Goal: Task Accomplishment & Management: Use online tool/utility

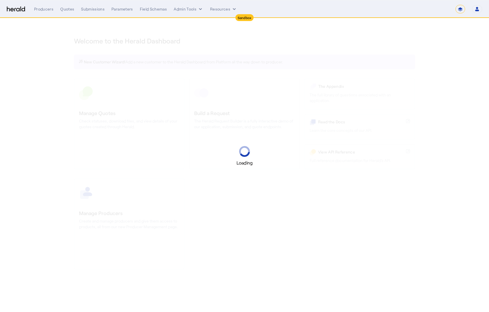
select select "*******"
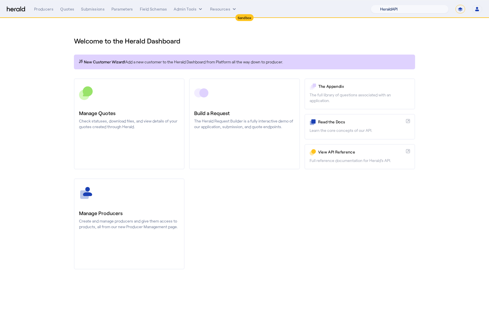
click at [423, 10] on select "1Fort Acrisure Acturis Affinity Advisors Affinity Risk Agentero AmWins Anzen Ao…" at bounding box center [410, 9] width 78 height 9
select select "pfm_z9k1_growthmill"
click at [384, 5] on select "1Fort Acrisure Acturis Affinity Advisors Affinity Risk Agentero AmWins Anzen Ao…" at bounding box center [410, 9] width 78 height 9
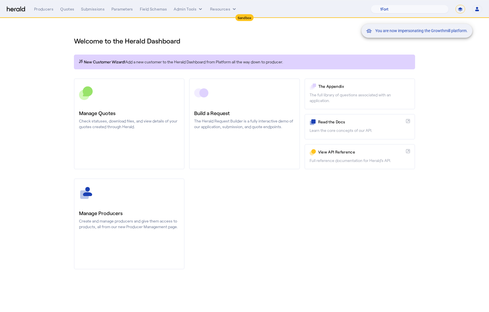
click at [150, 111] on div "You are now impersonating the Growthmill platform." at bounding box center [244, 156] width 489 height 312
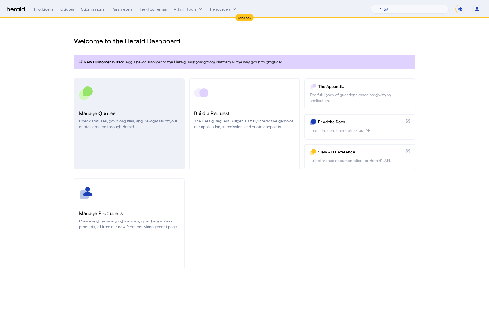
click at [136, 113] on h3 "Manage Quotes" at bounding box center [129, 113] width 100 height 8
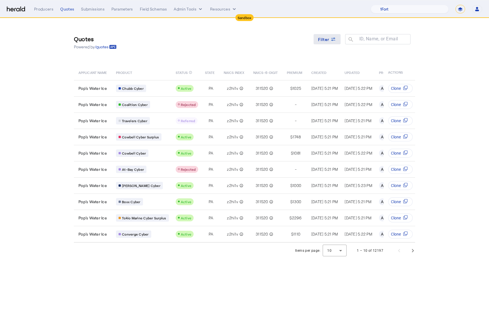
click at [325, 39] on span "Filter" at bounding box center [323, 39] width 11 height 6
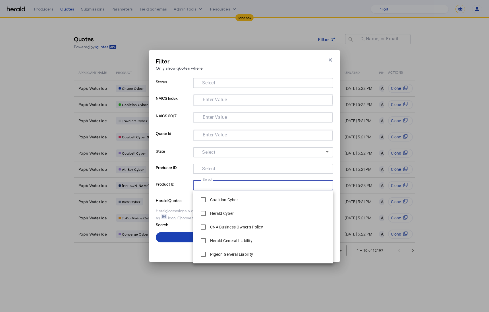
click at [219, 184] on input "Select" at bounding box center [261, 184] width 129 height 7
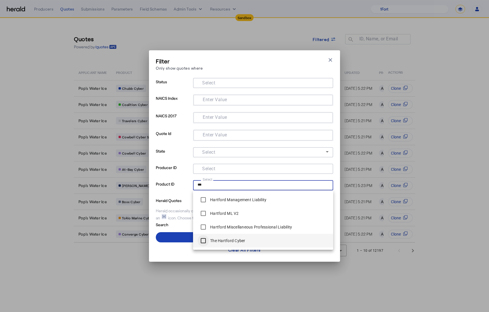
type input "***"
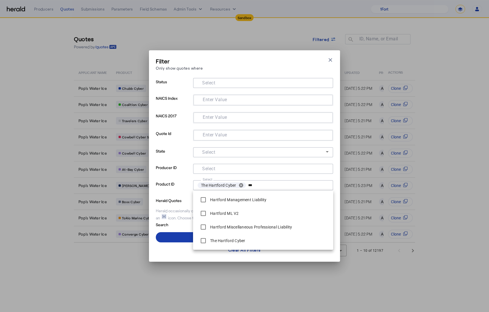
click at [184, 240] on span at bounding box center [244, 237] width 177 height 14
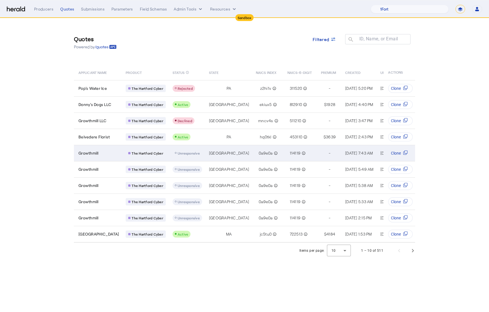
click at [107, 154] on div "Growthmill" at bounding box center [98, 153] width 40 height 6
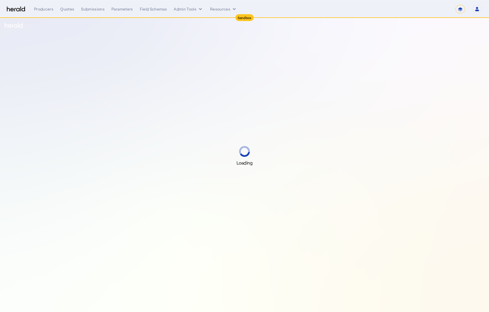
select select "*******"
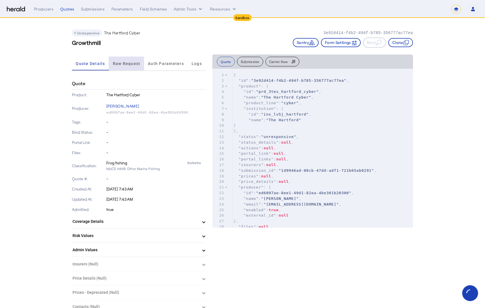
click at [118, 64] on span "Raw Request" at bounding box center [127, 64] width 28 height 4
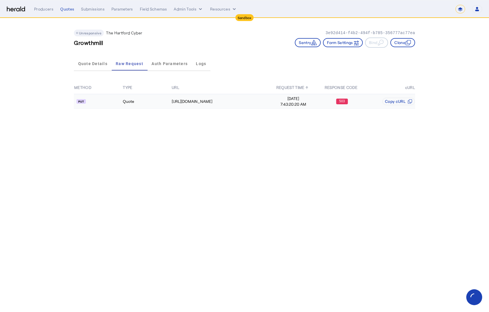
click at [105, 103] on api-badge at bounding box center [98, 102] width 48 height 6
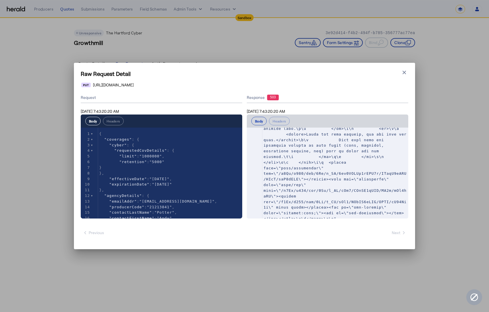
scroll to position [247, 0]
click at [350, 154] on pre at bounding box center [335, 53] width 146 height 338
type textarea "**********"
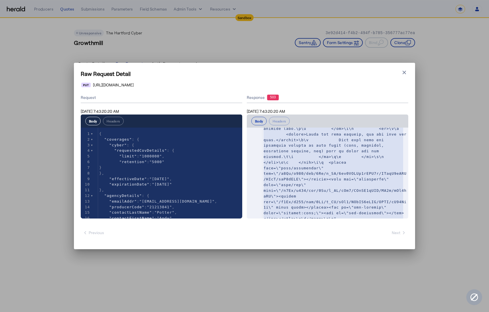
click at [320, 160] on span at bounding box center [337, 52] width 148 height 336
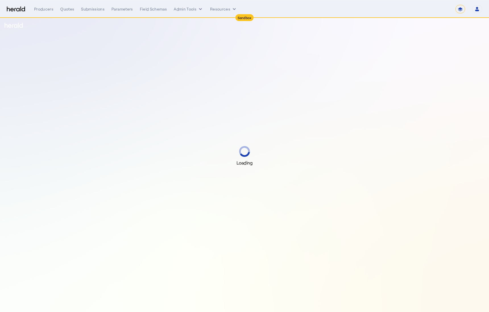
select select "*******"
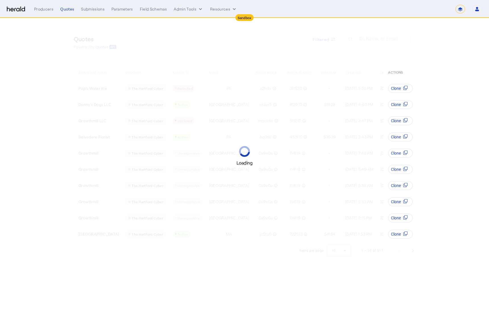
select select "*******"
select select "pfm_z9k1_growthmill"
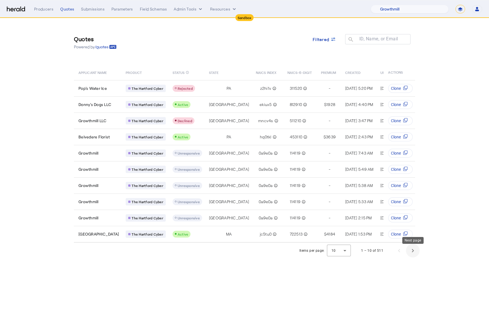
click at [412, 253] on span "Next page" at bounding box center [413, 251] width 14 height 14
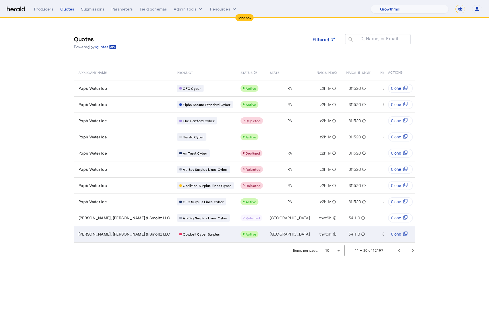
click at [133, 229] on td "Glavine, Maddux & Smoltz LLC" at bounding box center [123, 234] width 98 height 16
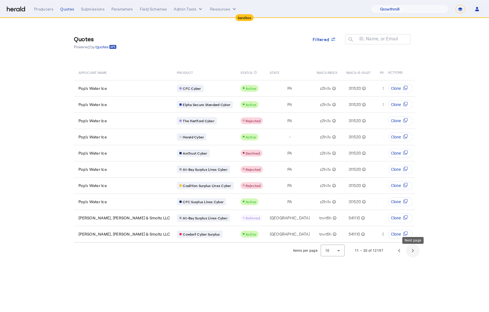
click at [413, 254] on span "Next page" at bounding box center [413, 251] width 14 height 14
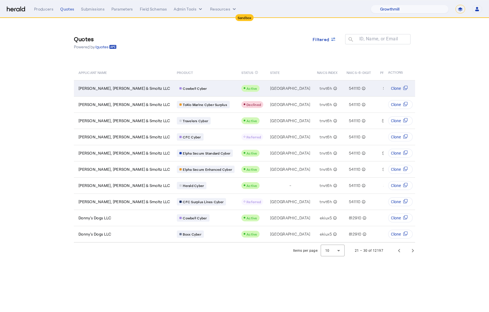
click at [177, 89] on div "Cowbell Cyber" at bounding box center [206, 88] width 58 height 7
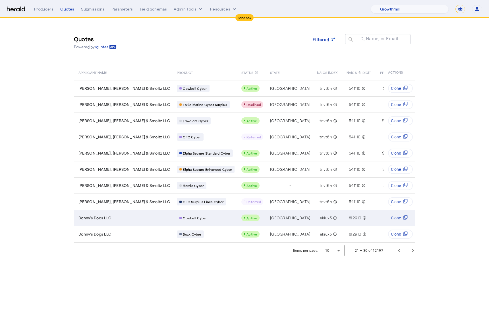
click at [190, 223] on td "Cowbell Cyber" at bounding box center [204, 218] width 65 height 16
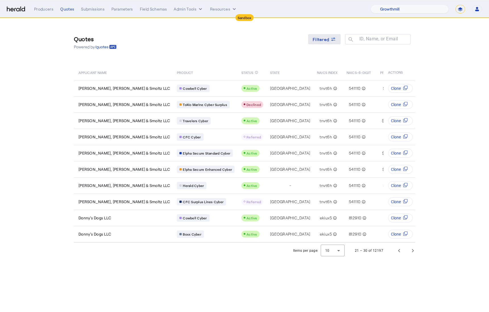
click at [326, 39] on span "Filtered" at bounding box center [321, 39] width 16 height 6
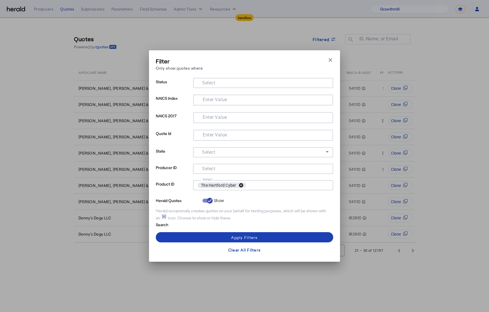
click at [240, 186] on button "cancel" at bounding box center [241, 185] width 10 height 5
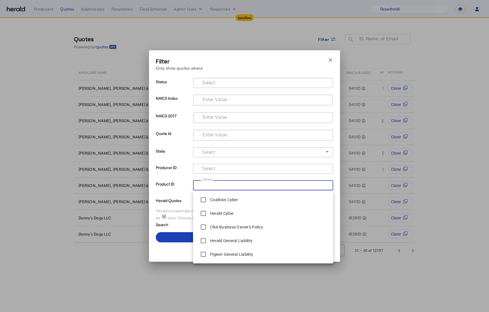
click at [241, 186] on input "Select" at bounding box center [261, 184] width 129 height 7
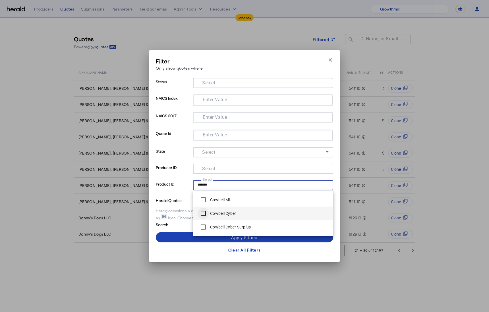
type input "*******"
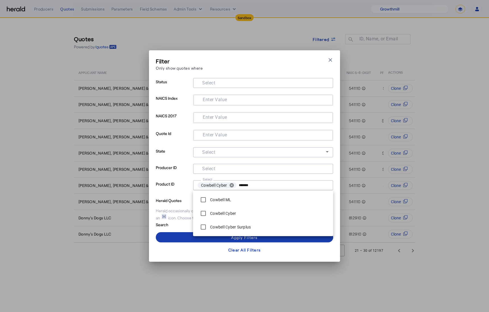
click at [174, 239] on span at bounding box center [244, 237] width 177 height 14
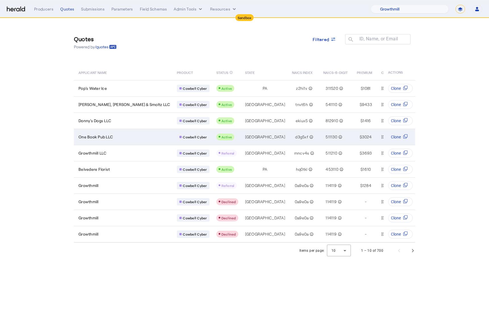
click at [120, 137] on div "One Book Pub LLC" at bounding box center [123, 137] width 91 height 6
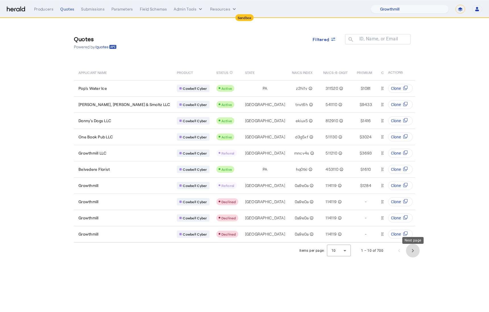
click at [411, 256] on span "Next page" at bounding box center [413, 251] width 14 height 14
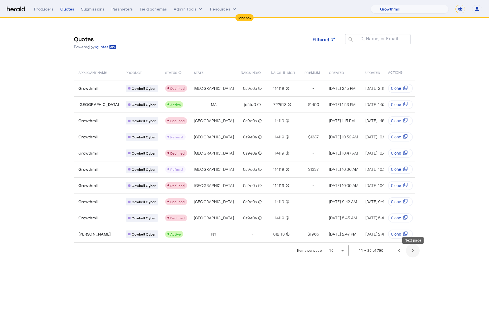
click at [411, 256] on span "Next page" at bounding box center [413, 251] width 14 height 14
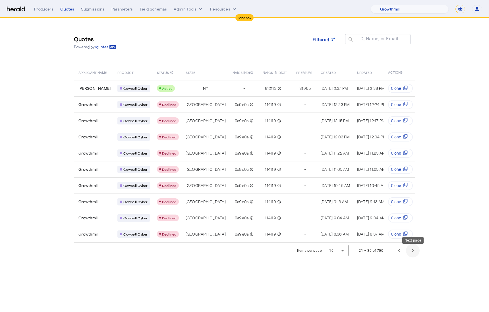
click at [411, 256] on span "Next page" at bounding box center [413, 251] width 14 height 14
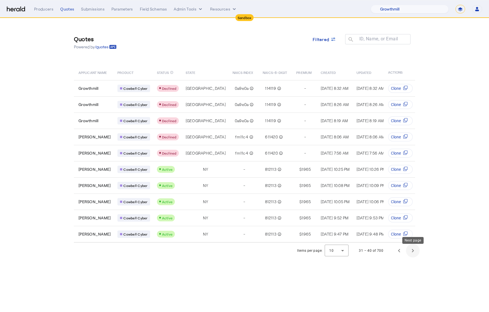
click at [411, 256] on span "Next page" at bounding box center [413, 251] width 14 height 14
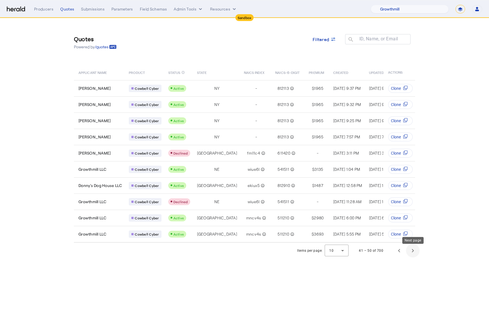
click at [411, 256] on span "Next page" at bounding box center [413, 251] width 14 height 14
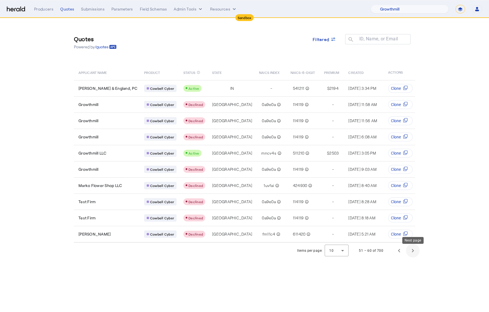
click at [411, 256] on span "Next page" at bounding box center [413, 251] width 14 height 14
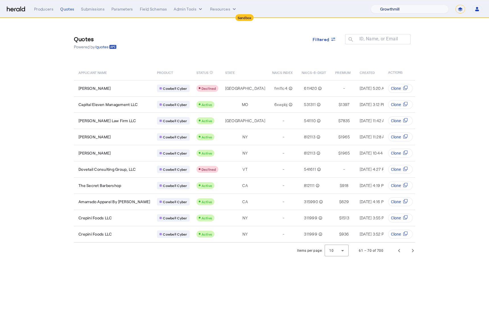
click at [432, 10] on select "1Fort Acrisure Acturis Affinity Advisors Affinity Risk Agentero AmWins Anzen Ao…" at bounding box center [410, 9] width 78 height 9
select select "pfm_2v8p_herald_api"
click at [384, 5] on select "1Fort Acrisure Acturis Affinity Advisors Affinity Risk Agentero AmWins Anzen Ao…" at bounding box center [410, 9] width 78 height 9
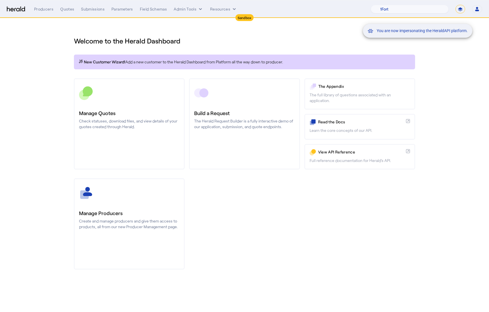
click at [114, 115] on div "You are now impersonating the HeraldAPI platform." at bounding box center [244, 156] width 489 height 312
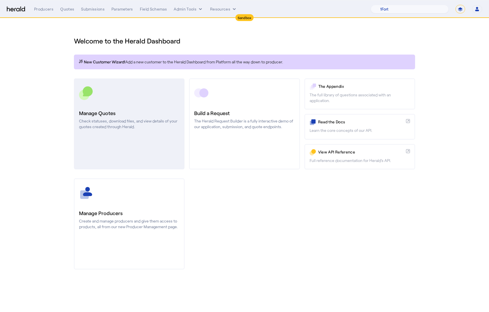
click at [136, 115] on h3 "Manage Quotes" at bounding box center [129, 113] width 100 height 8
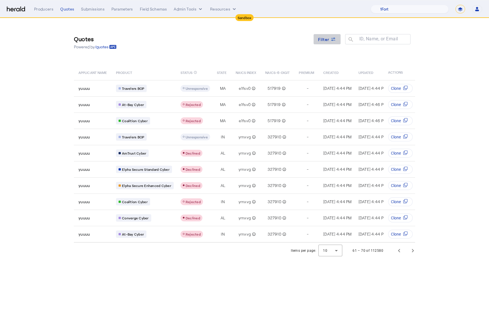
click at [329, 34] on span at bounding box center [326, 39] width 27 height 14
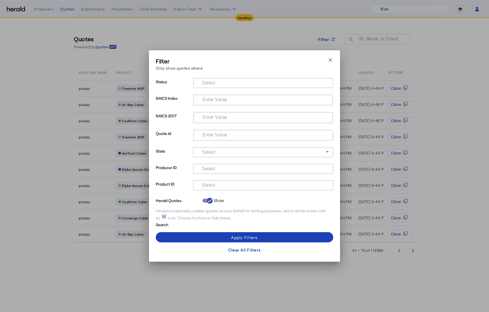
click at [233, 187] on input "Select" at bounding box center [261, 184] width 129 height 7
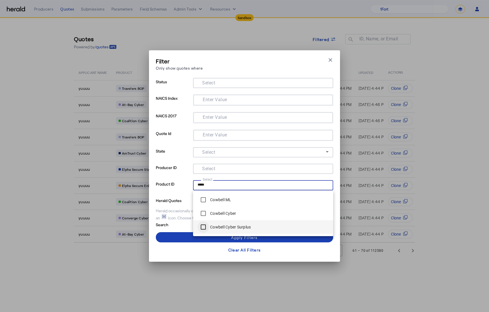
type input "*****"
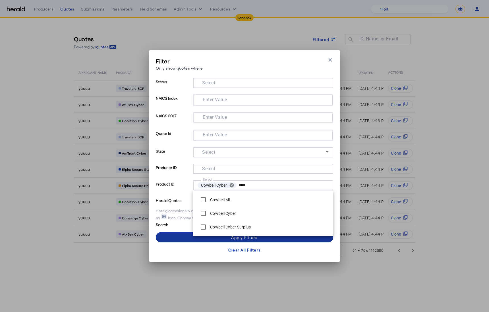
click at [183, 236] on span at bounding box center [244, 237] width 177 height 14
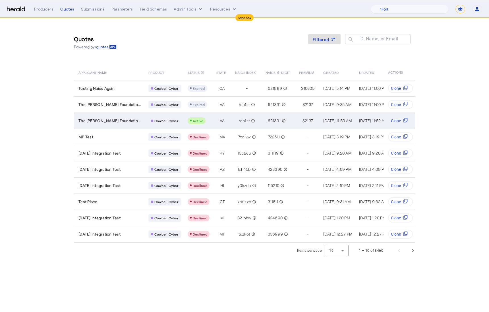
click at [144, 116] on td "Cowbell Cyber" at bounding box center [163, 121] width 39 height 16
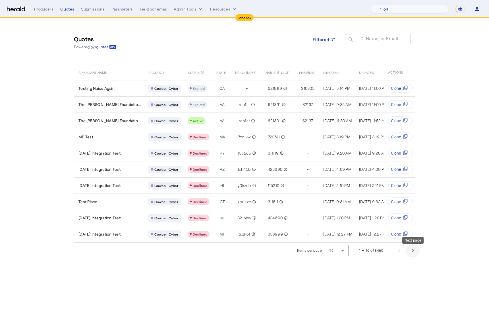
click at [416, 253] on span "Next page" at bounding box center [413, 251] width 14 height 14
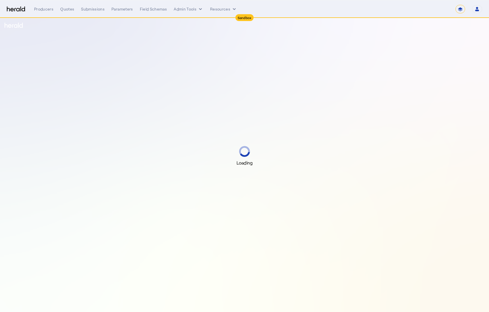
select select "*******"
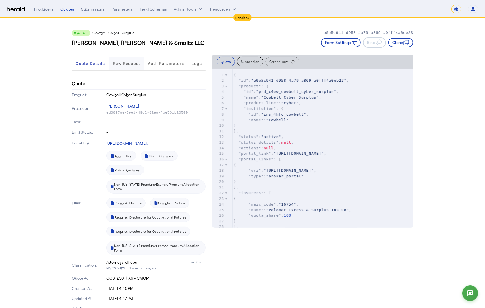
click at [125, 65] on span "Raw Request" at bounding box center [127, 64] width 28 height 4
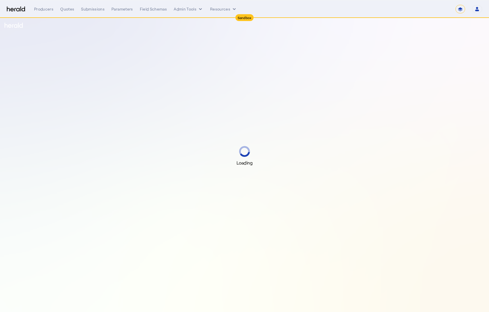
select select "*******"
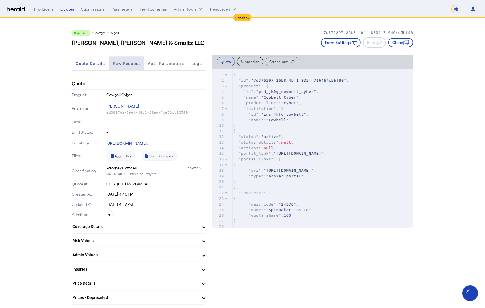
click at [120, 63] on span "Raw Request" at bounding box center [127, 64] width 28 height 4
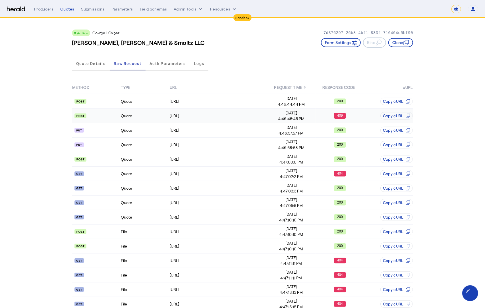
click at [155, 113] on td "Quote" at bounding box center [144, 116] width 49 height 14
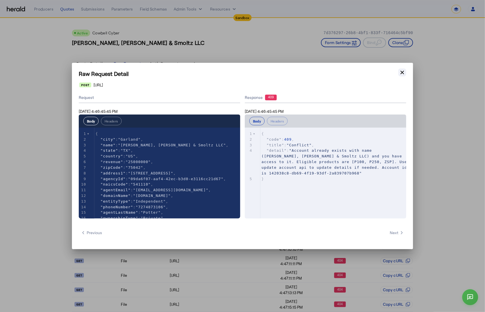
click at [403, 72] on icon "button" at bounding box center [401, 72] width 3 height 3
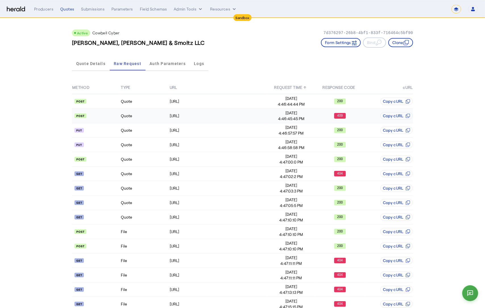
click at [152, 119] on td "Quote" at bounding box center [144, 116] width 49 height 14
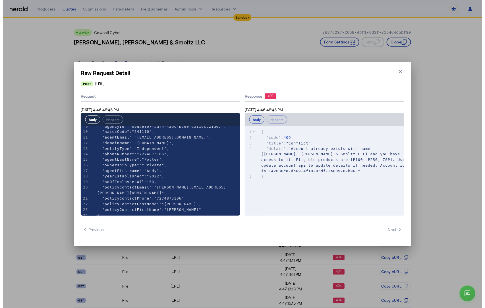
scroll to position [51, 0]
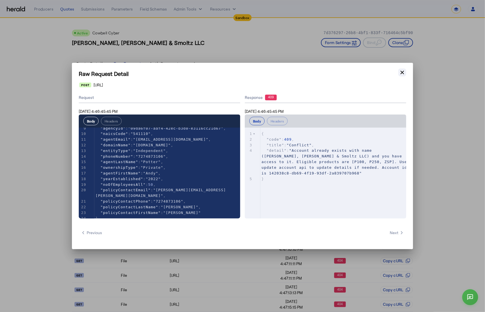
click at [404, 72] on icon "button" at bounding box center [402, 73] width 6 height 6
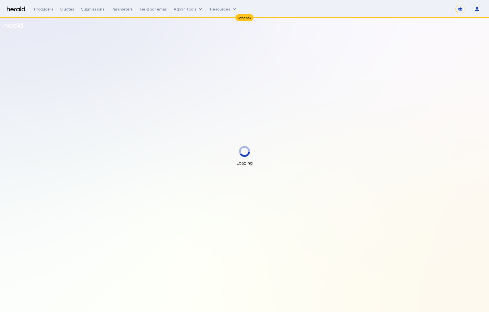
select select "*******"
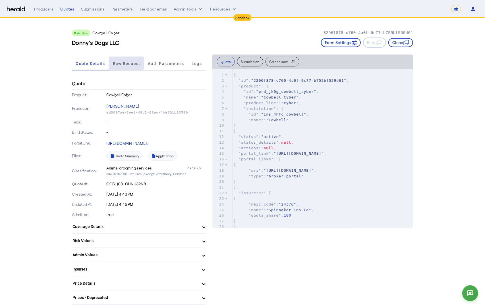
click at [122, 63] on span "Raw Request" at bounding box center [127, 64] width 28 height 4
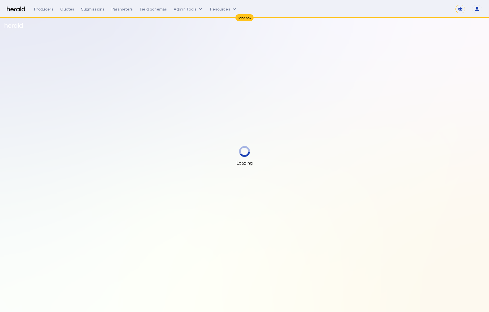
select select "*******"
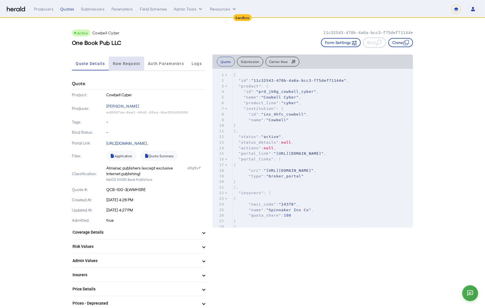
click at [129, 60] on span "Raw Request" at bounding box center [127, 64] width 28 height 14
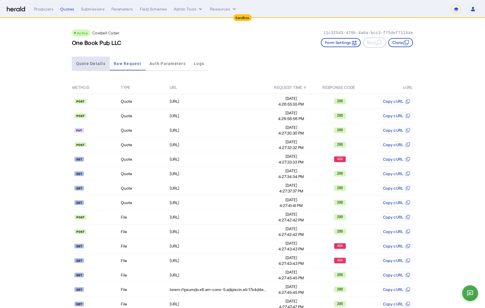
click at [93, 67] on span "Quote Details" at bounding box center [90, 64] width 29 height 14
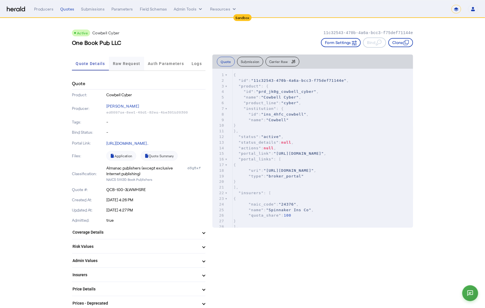
click at [117, 63] on span "Raw Request" at bounding box center [127, 64] width 28 height 4
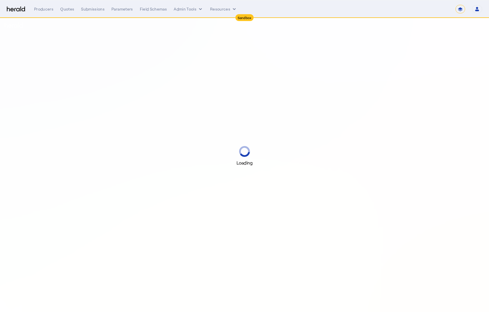
select select "*******"
select select "pfm_2v8p_herald_api"
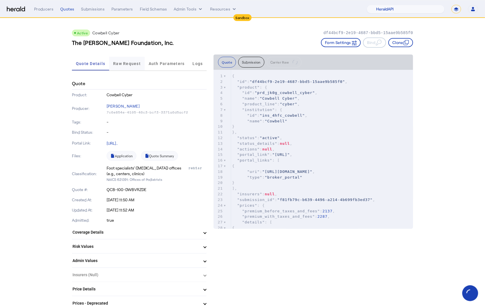
click at [126, 60] on span "Raw Request" at bounding box center [127, 64] width 28 height 14
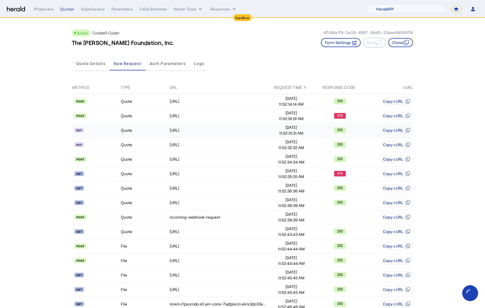
click at [140, 133] on td "Quote" at bounding box center [144, 130] width 49 height 14
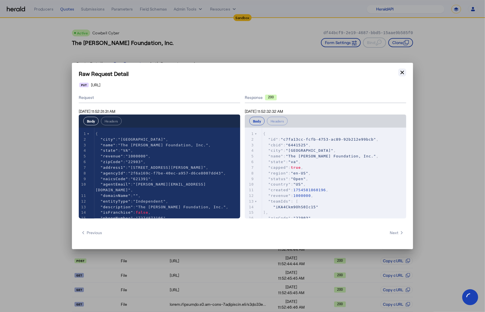
click at [401, 71] on icon "button" at bounding box center [401, 72] width 3 height 3
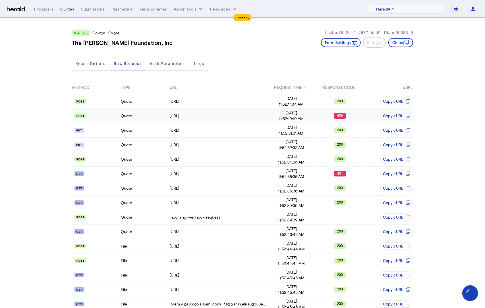
click at [144, 115] on td "Quote" at bounding box center [144, 116] width 49 height 14
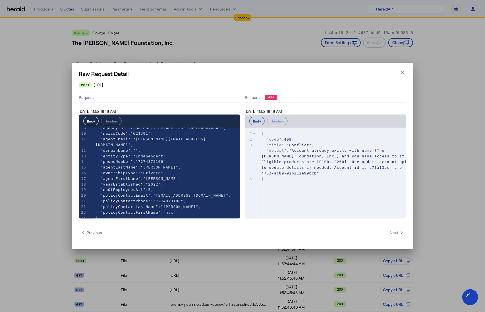
scroll to position [51, 0]
type textarea "**********"
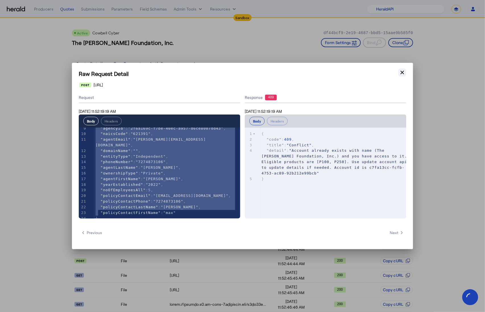
click at [403, 70] on icon "button" at bounding box center [402, 73] width 6 height 6
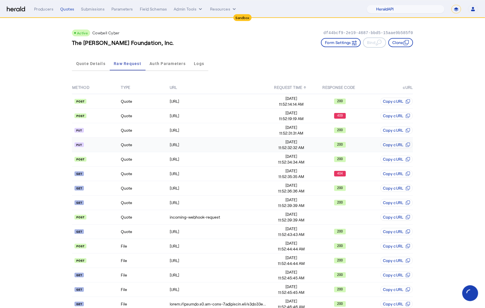
click at [150, 143] on td "Quote" at bounding box center [144, 145] width 49 height 14
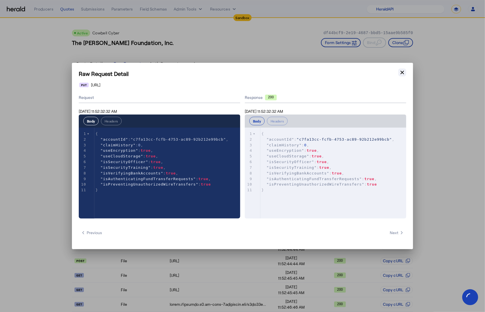
click at [403, 72] on icon "button" at bounding box center [402, 73] width 6 height 6
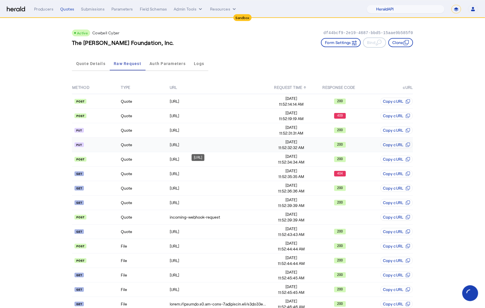
click at [256, 143] on div "https://api.morecowbell.ai/api/account/v2/questions/p100" at bounding box center [218, 145] width 97 height 6
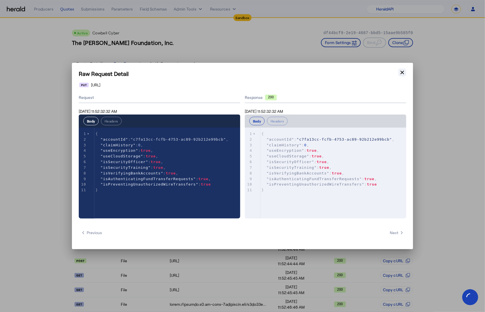
click at [400, 74] on icon "button" at bounding box center [402, 73] width 6 height 6
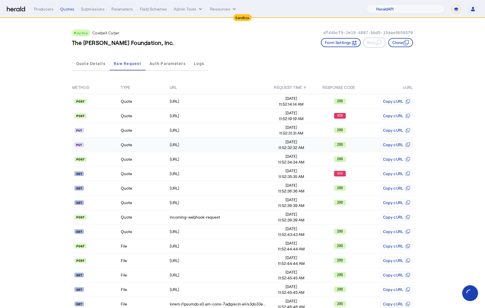
click at [159, 145] on td "Quote" at bounding box center [144, 145] width 49 height 14
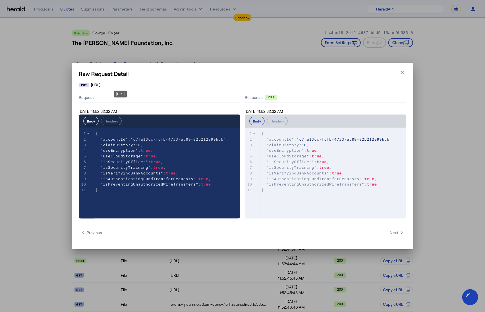
drag, startPoint x: 197, startPoint y: 83, endPoint x: 118, endPoint y: 85, distance: 79.6
click at [120, 85] on div "https://api.morecowbell.ai/api/account/v2/questions/p100" at bounding box center [242, 85] width 327 height 6
click at [100, 85] on span "https://api.morecowbell.ai/api/account/v2/questions/p100" at bounding box center [95, 85] width 9 height 6
drag, startPoint x: 90, startPoint y: 84, endPoint x: 197, endPoint y: 84, distance: 107.7
click at [197, 84] on div "https://api.morecowbell.ai/api/account/v2/questions/p100" at bounding box center [242, 85] width 327 height 6
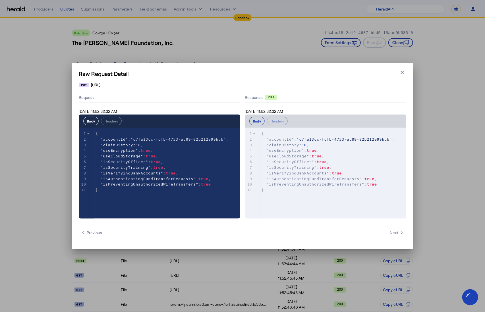
copy span "https://api.morecowbell.ai/api/account/v2/questions/p100"
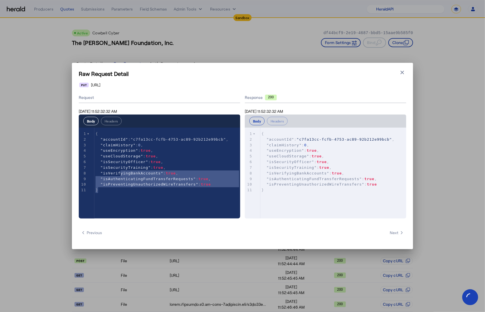
type textarea "**********"
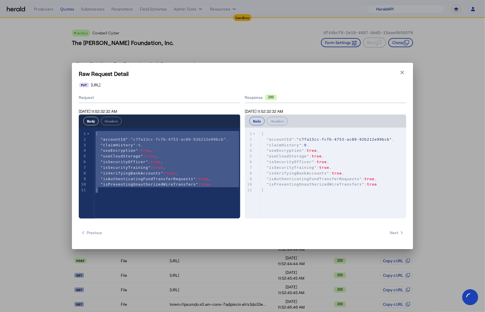
drag, startPoint x: 147, startPoint y: 197, endPoint x: 95, endPoint y: 134, distance: 82.1
click at [95, 134] on div "x 1 { 2 "accountId" : "c7fa13cc-fcfb-4753-ac89-92b212e99bcb" , 3 "claimHistory"…" at bounding box center [167, 180] width 176 height 105
click at [403, 72] on icon "button" at bounding box center [402, 73] width 6 height 6
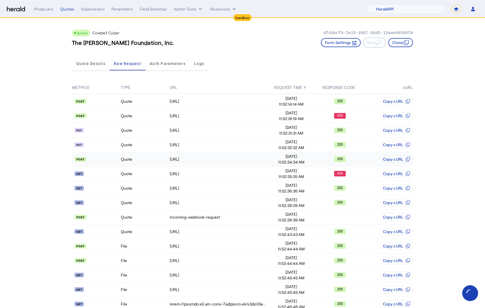
click at [149, 158] on td "Quote" at bounding box center [144, 159] width 49 height 14
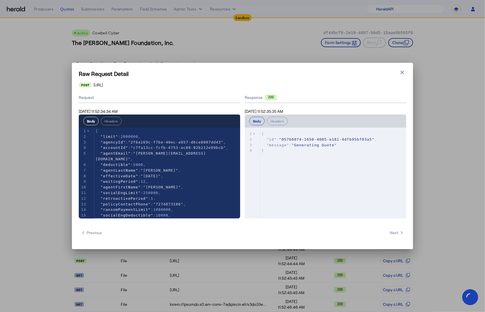
scroll to position [0, 0]
type textarea "**********"
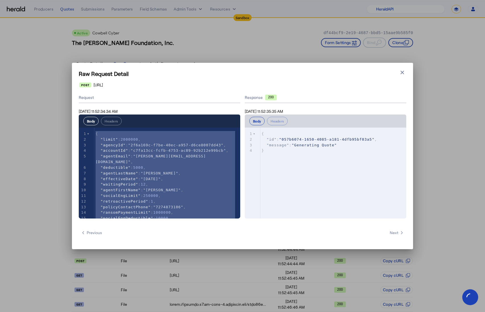
select select "pfm_2v8p_herald_api"
select select "*******"
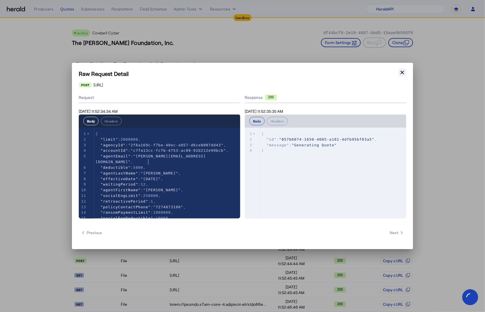
click at [405, 73] on button "Close modal" at bounding box center [402, 72] width 8 height 8
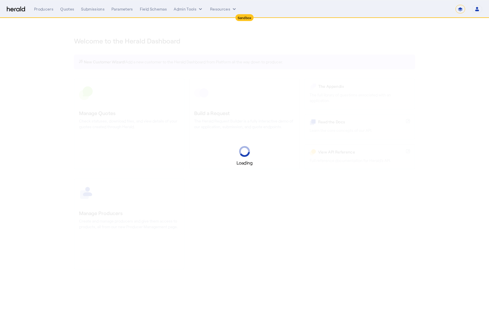
select select "*******"
select select "pfm_2v8p_herald_api"
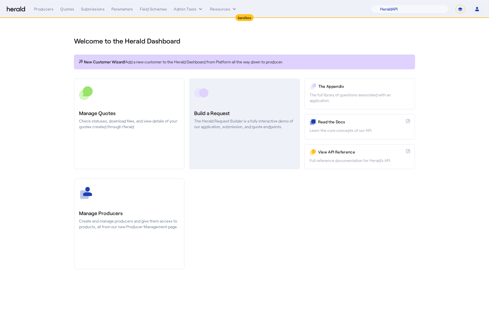
click at [263, 82] on link "Build a Request The Herald Request Builder is a fully interactive demo of our a…" at bounding box center [244, 123] width 111 height 91
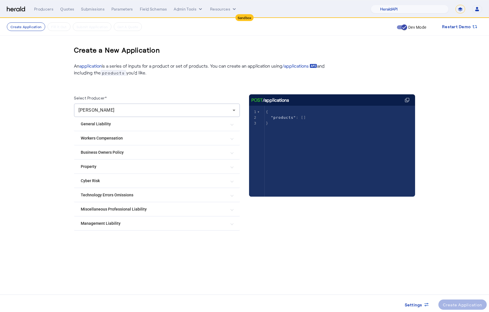
click at [169, 184] on mat-expansion-panel-header "Cyber Risk" at bounding box center [157, 181] width 166 height 14
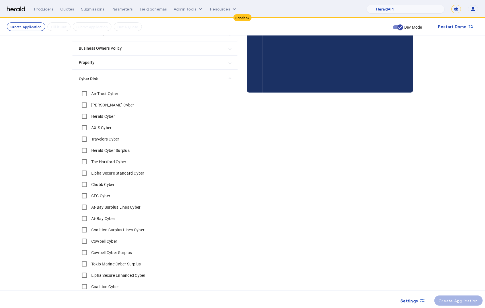
scroll to position [144, 0]
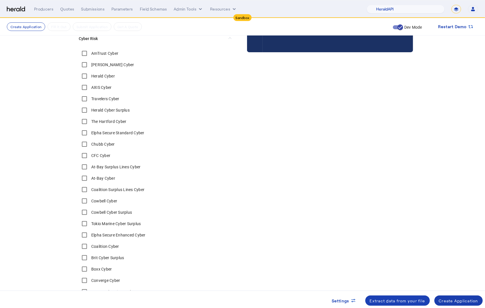
click at [462, 302] on div "Create Application" at bounding box center [458, 301] width 39 height 6
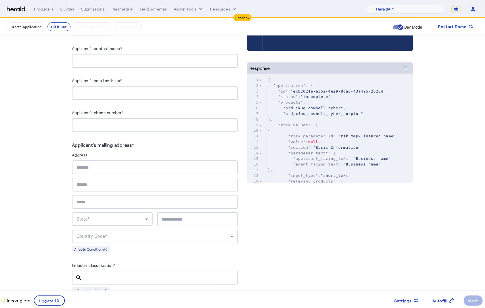
scroll to position [315, 0]
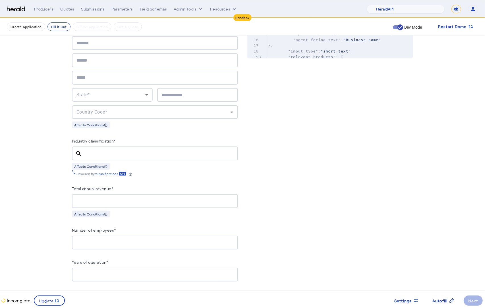
click at [160, 199] on input "Total annual revenue*" at bounding box center [154, 201] width 157 height 7
type input "**"
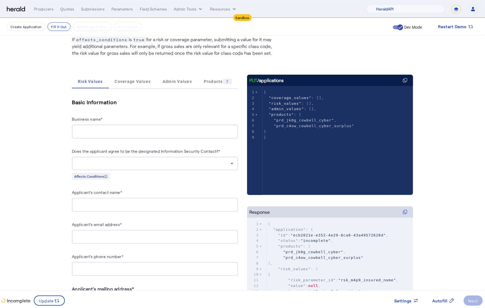
scroll to position [57, 0]
